Goal: Task Accomplishment & Management: Manage account settings

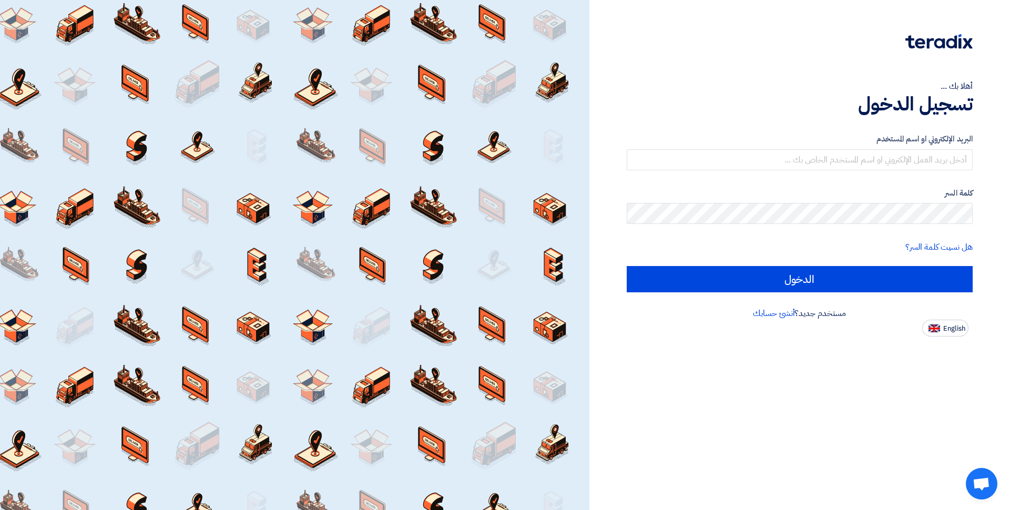
click at [964, 332] on span "English" at bounding box center [954, 328] width 22 height 7
type input "Sign in"
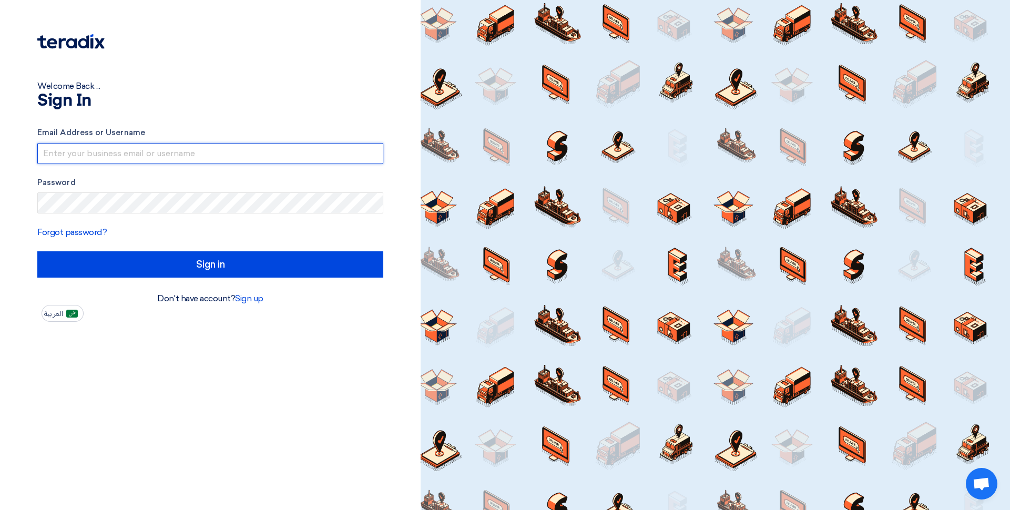
click at [128, 158] on input "text" at bounding box center [210, 153] width 346 height 21
type input "ض"
click at [156, 156] on input "[EMAIL_ADDRESS][DOMAIN_NAME]" at bounding box center [210, 153] width 346 height 21
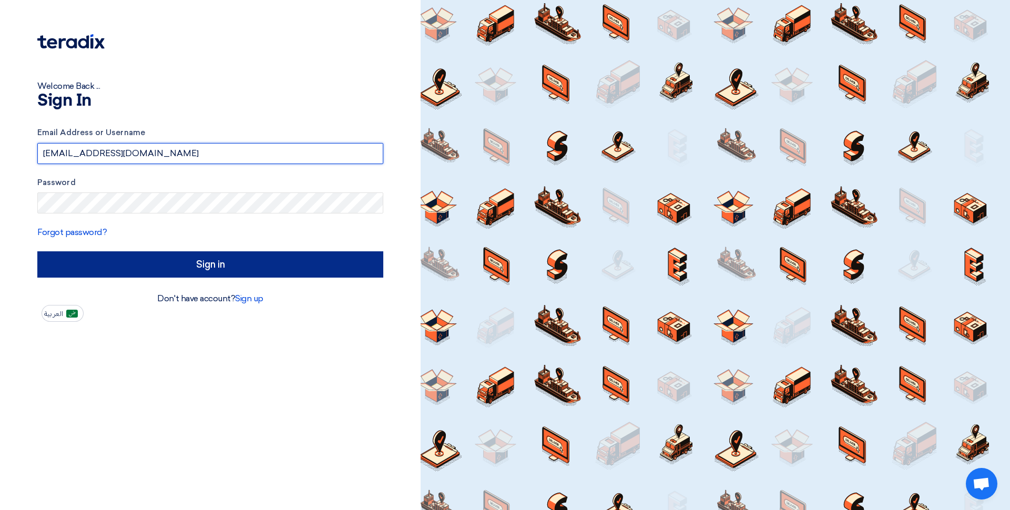
type input "[EMAIL_ADDRESS][DOMAIN_NAME]"
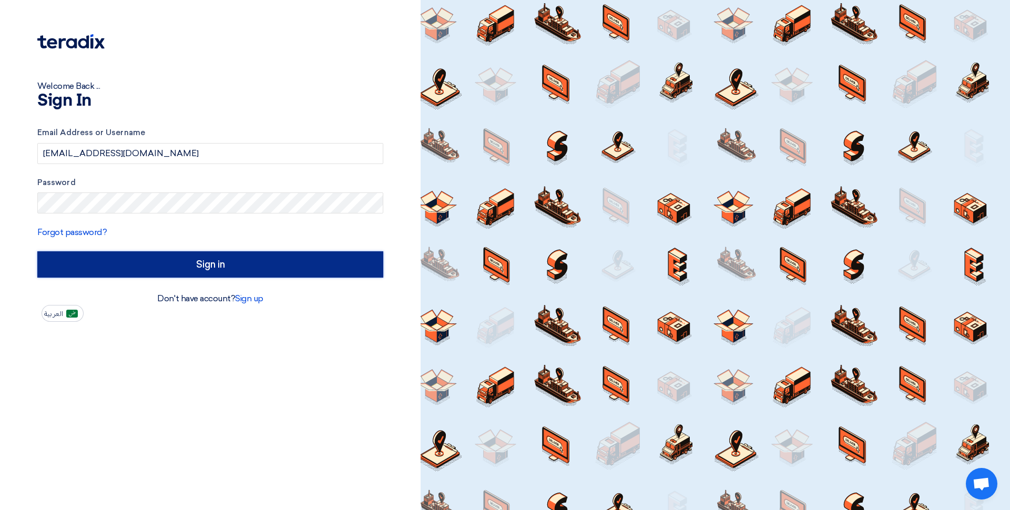
click at [209, 258] on input "Sign in" at bounding box center [210, 264] width 346 height 26
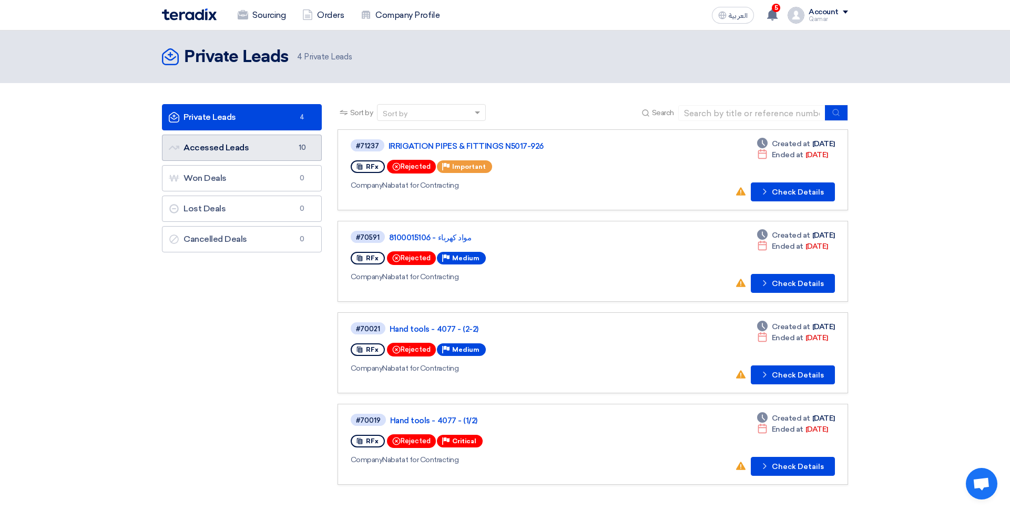
click at [248, 144] on link "Accessed Leads Accessed Leads 10" at bounding box center [242, 148] width 160 height 26
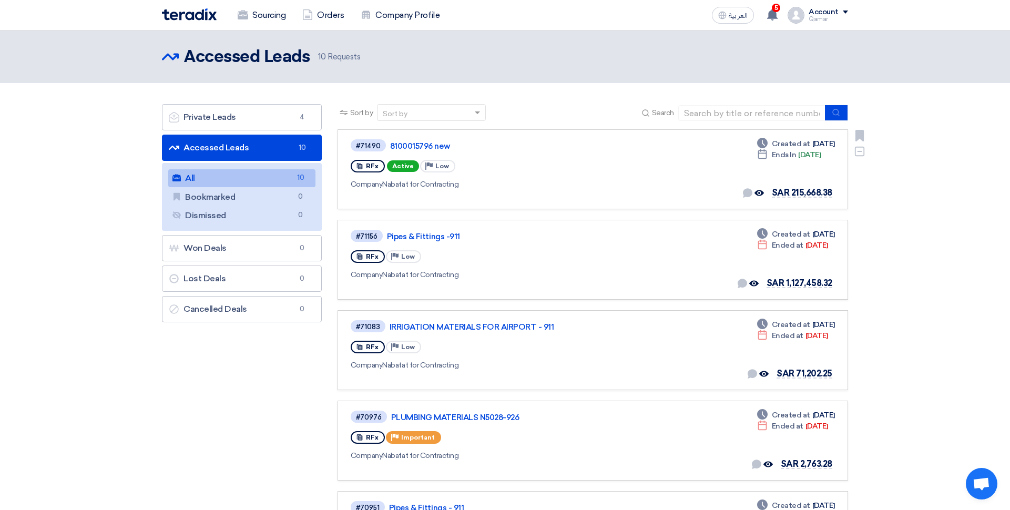
click at [718, 188] on div "#71490 8100015796 new RFx Active Priority Low Company Nabatat for Contracting D…" at bounding box center [593, 169] width 484 height 62
click at [775, 149] on span "Created at" at bounding box center [791, 143] width 38 height 11
click at [819, 147] on div "Deadline Created at [DATE]" at bounding box center [796, 143] width 78 height 11
click at [810, 151] on div "Deadline Ends In [DATE]" at bounding box center [796, 154] width 78 height 11
click at [801, 156] on div "Deadline Ends In [DATE]" at bounding box center [789, 154] width 64 height 11
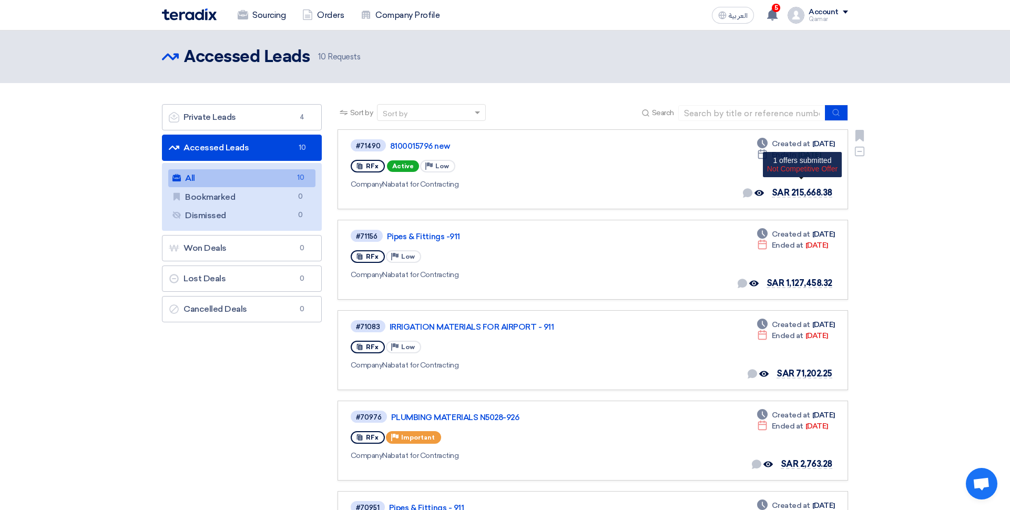
click at [799, 197] on span "SAR 215,668.38" at bounding box center [802, 193] width 60 height 10
click at [800, 195] on span "SAR 215,668.38" at bounding box center [802, 193] width 60 height 10
click at [419, 147] on link "8100015796 new" at bounding box center [521, 145] width 263 height 9
click at [760, 194] on icon "Offer seen by the buyer" at bounding box center [758, 192] width 9 height 9
click at [392, 182] on div "Company Nabatat for Contracting" at bounding box center [503, 184] width 304 height 11
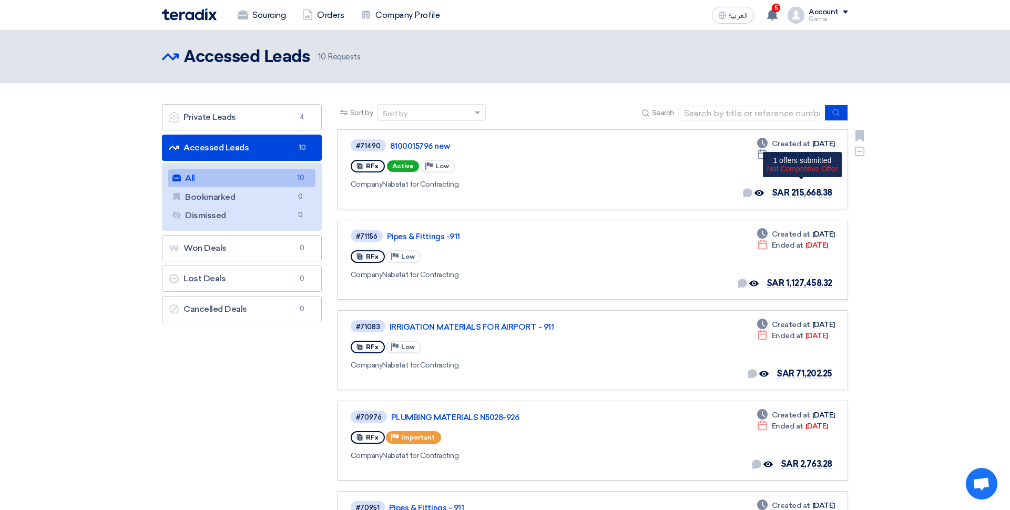
click at [802, 196] on span "SAR 215,668.38" at bounding box center [802, 193] width 60 height 10
click at [785, 159] on div "Deadline Ends In [DATE]" at bounding box center [789, 154] width 64 height 11
click at [368, 170] on span "RFx" at bounding box center [372, 165] width 13 height 7
click at [367, 183] on span "Company" at bounding box center [367, 184] width 32 height 9
click at [480, 189] on div "Company Nabatat for Contracting" at bounding box center [503, 184] width 304 height 11
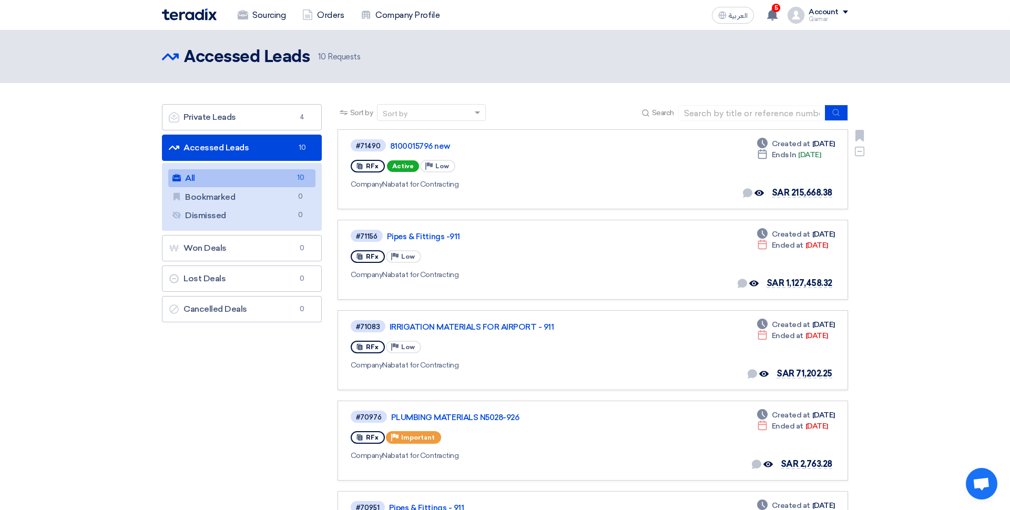
drag, startPoint x: 453, startPoint y: 189, endPoint x: 444, endPoint y: 189, distance: 9.5
click at [453, 189] on div "Company Nabatat for Contracting" at bounding box center [503, 184] width 304 height 11
drag, startPoint x: 380, startPoint y: 183, endPoint x: 353, endPoint y: 182, distance: 26.8
click at [378, 183] on span "Company" at bounding box center [367, 184] width 32 height 9
click at [378, 151] on span "#71490" at bounding box center [368, 145] width 35 height 12
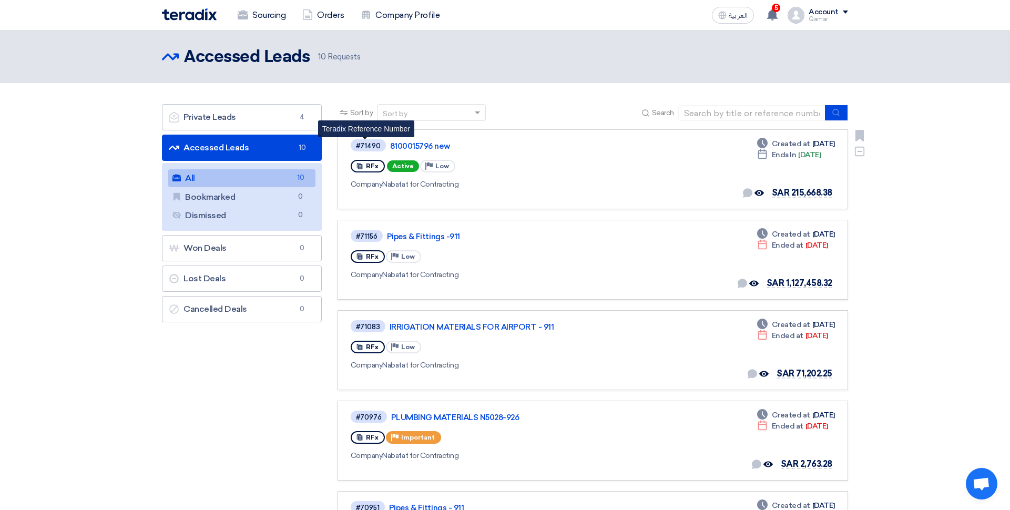
click at [363, 146] on div "#71490" at bounding box center [368, 145] width 25 height 7
click at [369, 146] on div "#71490" at bounding box center [368, 145] width 25 height 7
click at [436, 145] on link "8100015796 new" at bounding box center [521, 145] width 263 height 9
